Goal: Task Accomplishment & Management: Complete application form

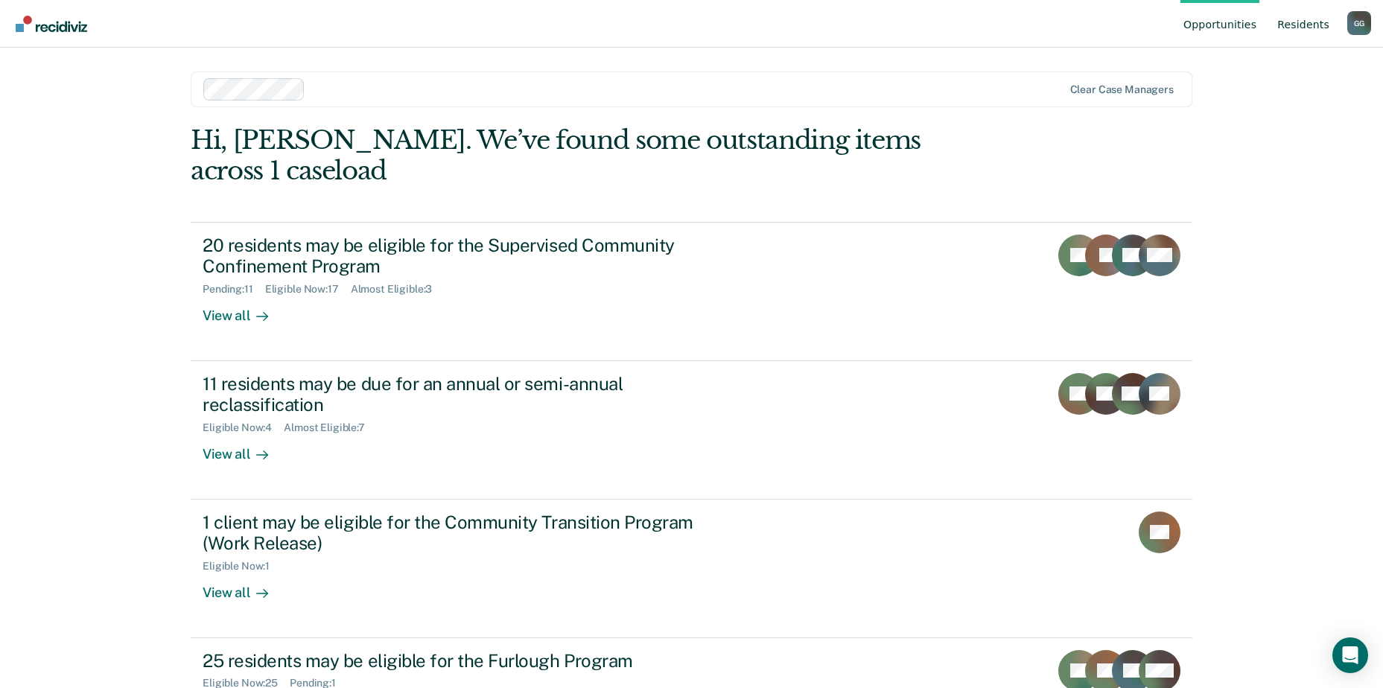
click at [1318, 24] on link "Resident s" at bounding box center [1304, 24] width 58 height 48
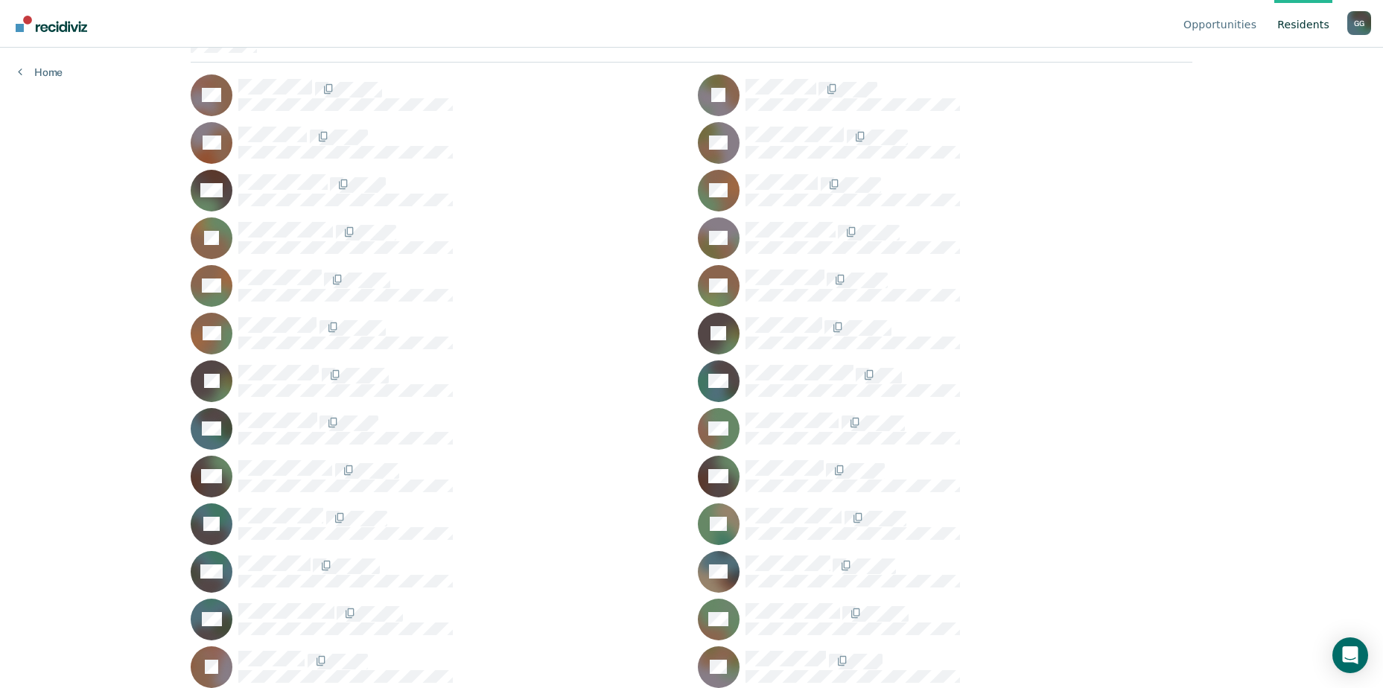
scroll to position [149, 0]
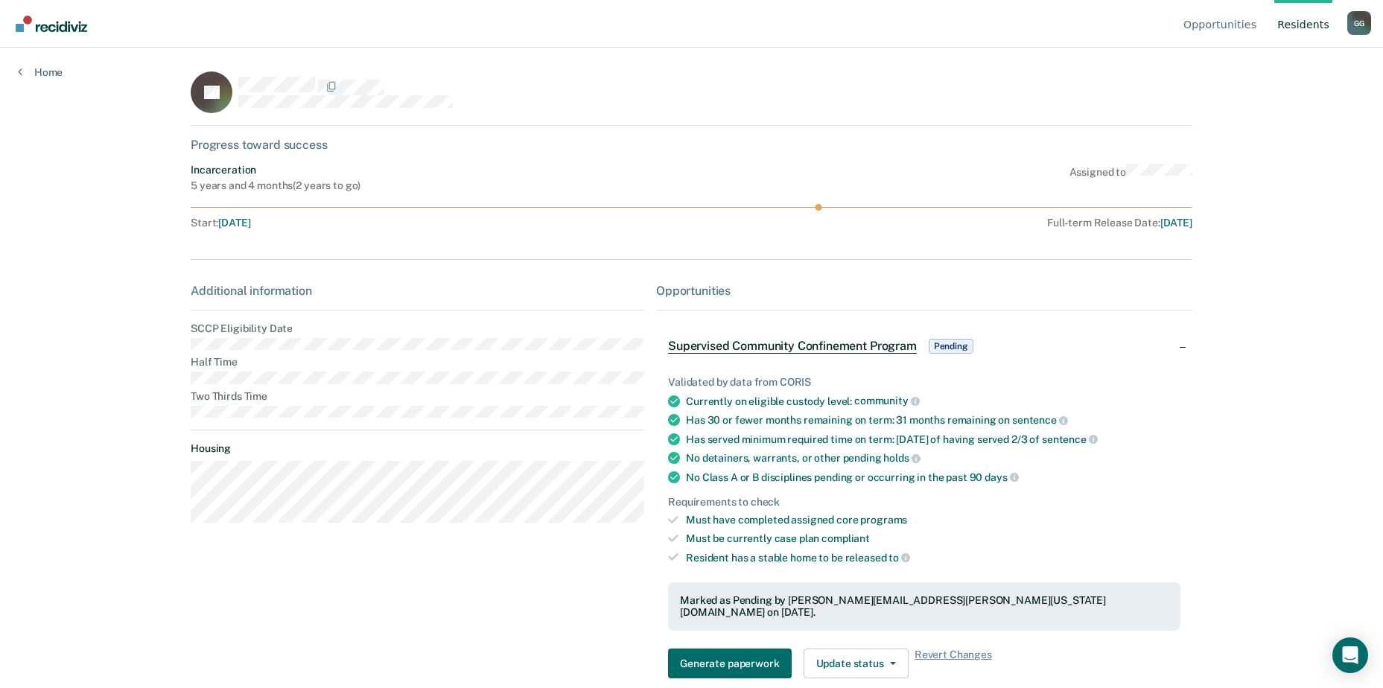
scroll to position [55, 0]
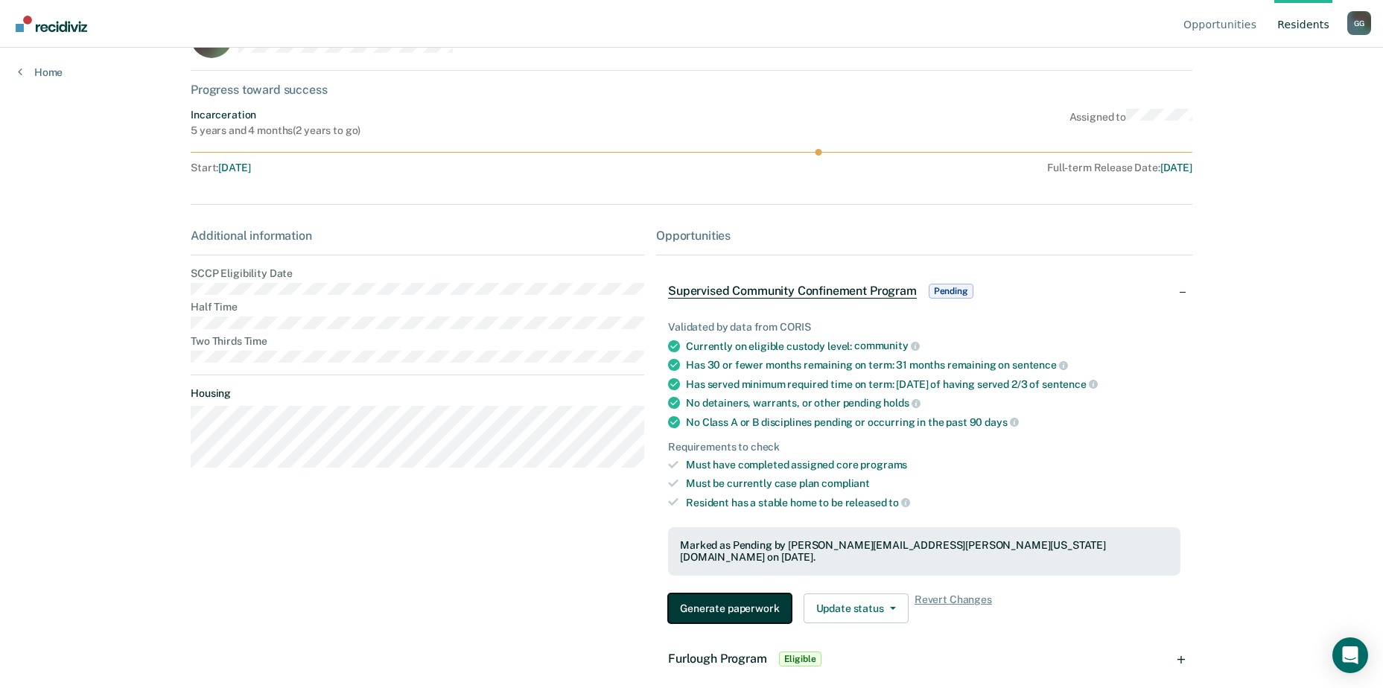
click at [751, 597] on button "Generate paperwork" at bounding box center [729, 609] width 123 height 30
